Goal: Check status: Check status

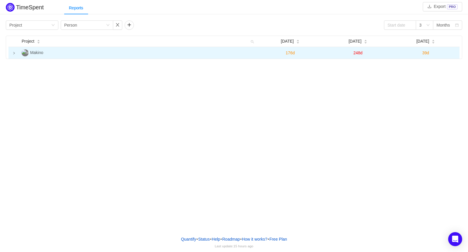
click at [14, 53] on icon "icon: right" at bounding box center [13, 53] width 1 height 2
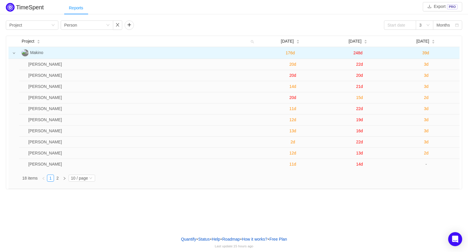
click at [77, 9] on div "Reports" at bounding box center [76, 7] width 24 height 13
click at [53, 25] on icon "icon: down" at bounding box center [53, 25] width 4 height 4
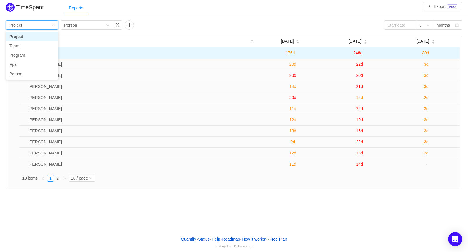
click at [53, 25] on icon "icon: down" at bounding box center [53, 25] width 4 height 4
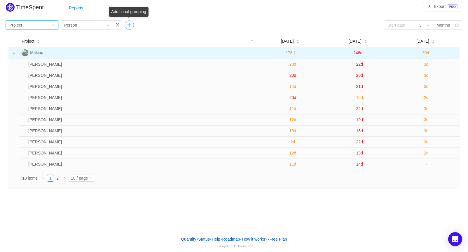
click at [131, 25] on button "button" at bounding box center [129, 24] width 9 height 9
click at [172, 25] on icon "icon: down" at bounding box center [172, 25] width 3 height 2
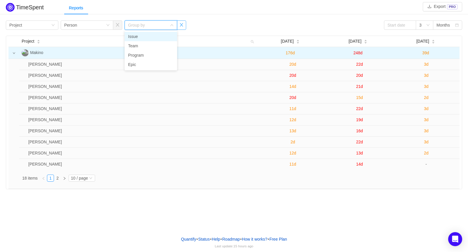
click at [184, 25] on button "button" at bounding box center [181, 24] width 9 height 9
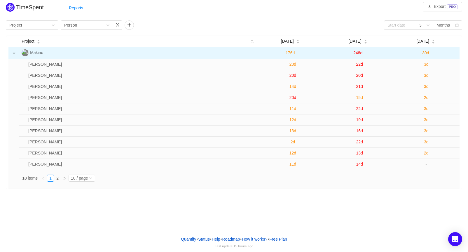
click at [29, 6] on h2 "TimeSpent" at bounding box center [30, 7] width 28 height 6
click at [73, 7] on div "Reports" at bounding box center [76, 7] width 24 height 13
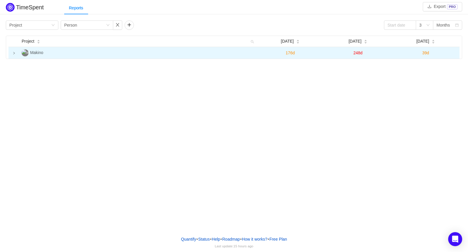
click at [13, 52] on icon "icon: right" at bounding box center [14, 53] width 3 height 3
